Goal: Obtain resource: Download file/media

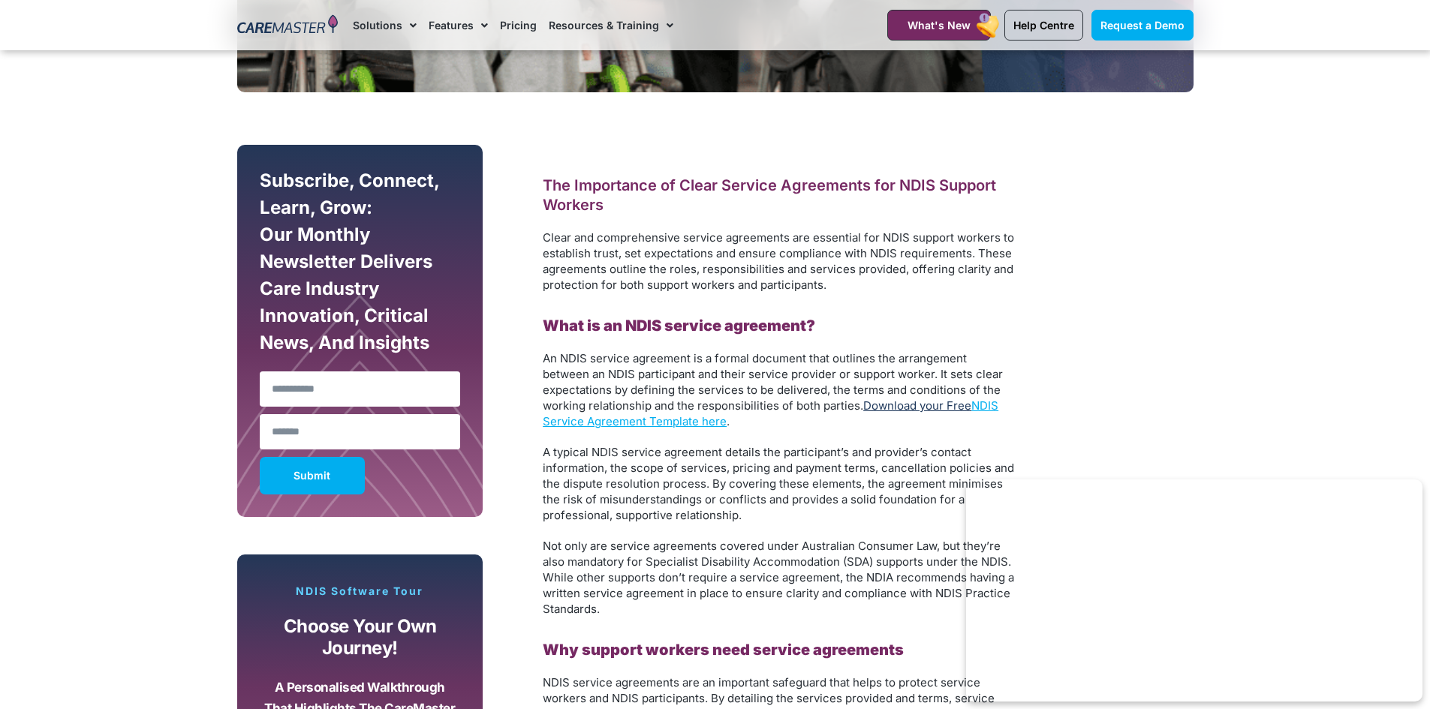
click at [951, 409] on link "Download your Free" at bounding box center [917, 406] width 108 height 14
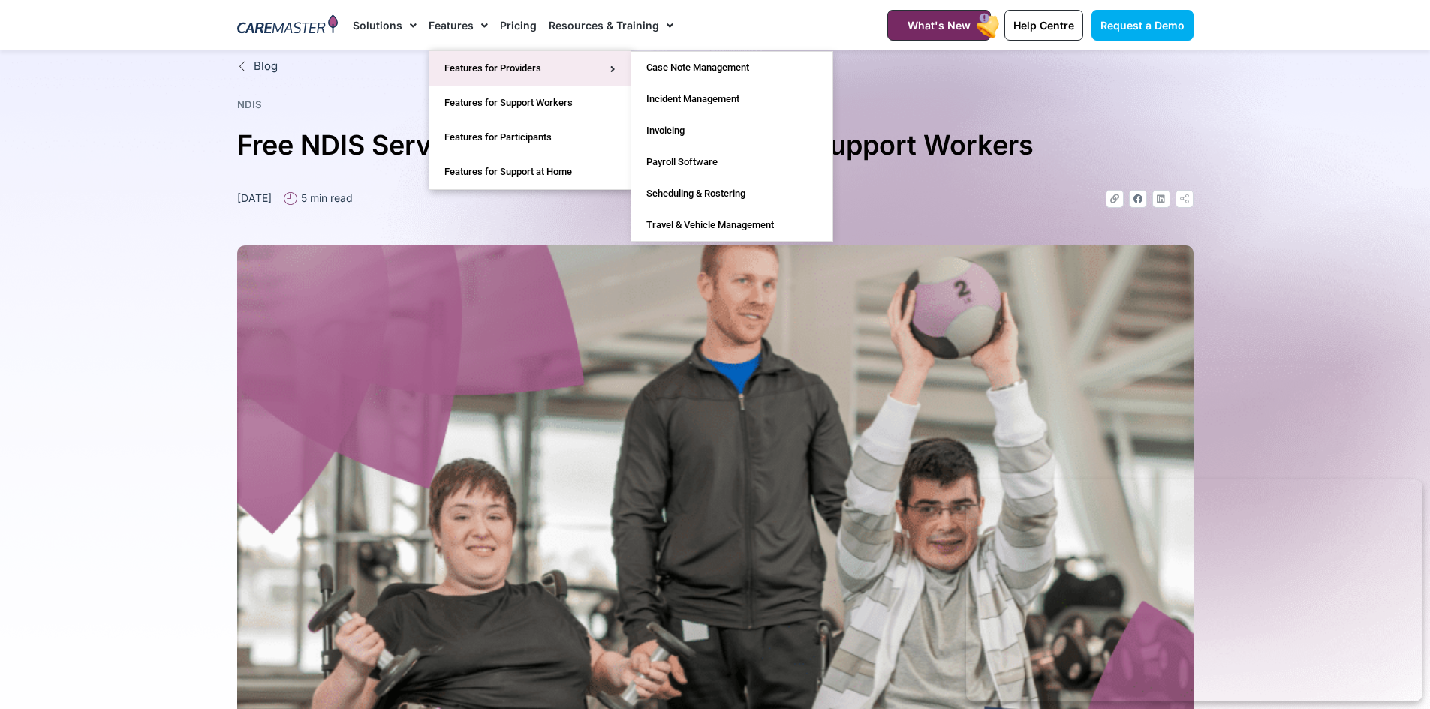
click at [507, 71] on link "Features for Providers" at bounding box center [529, 68] width 201 height 35
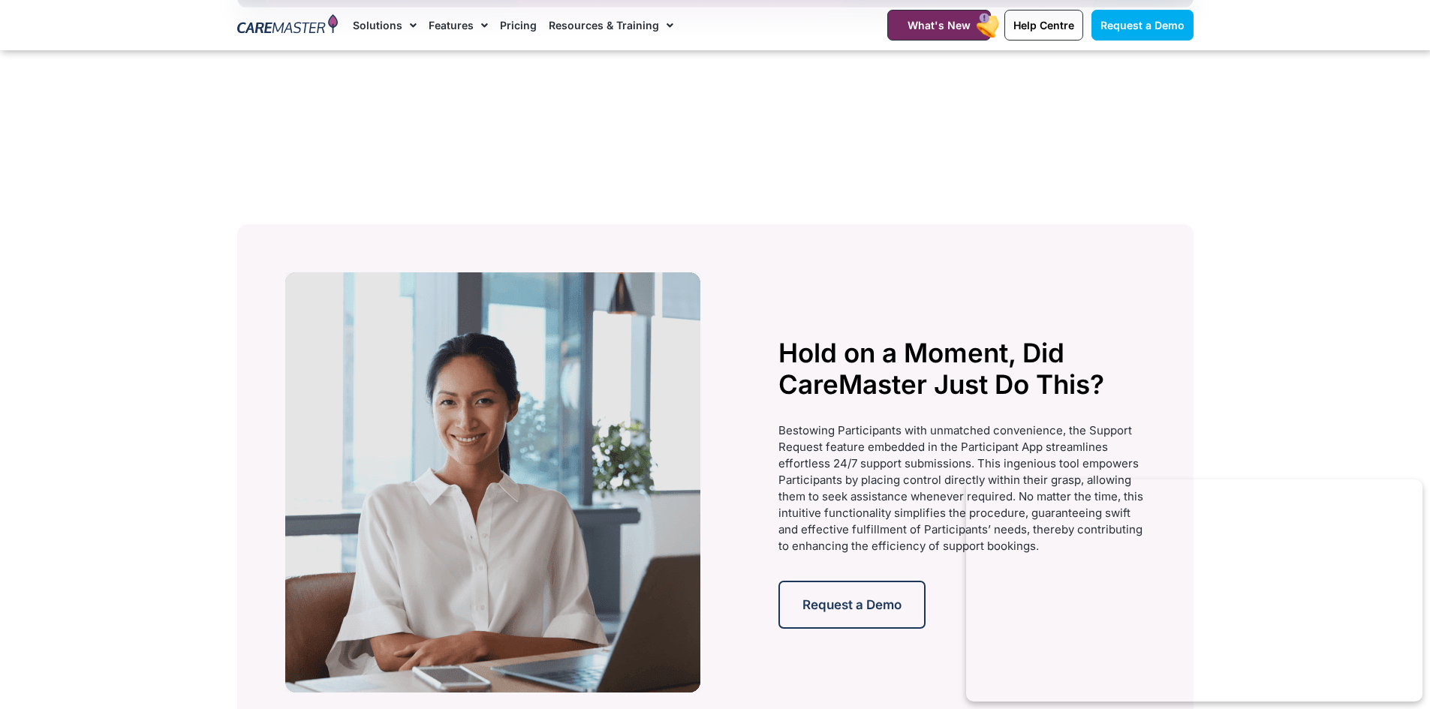
scroll to position [2927, 0]
